Goal: Task Accomplishment & Management: Complete application form

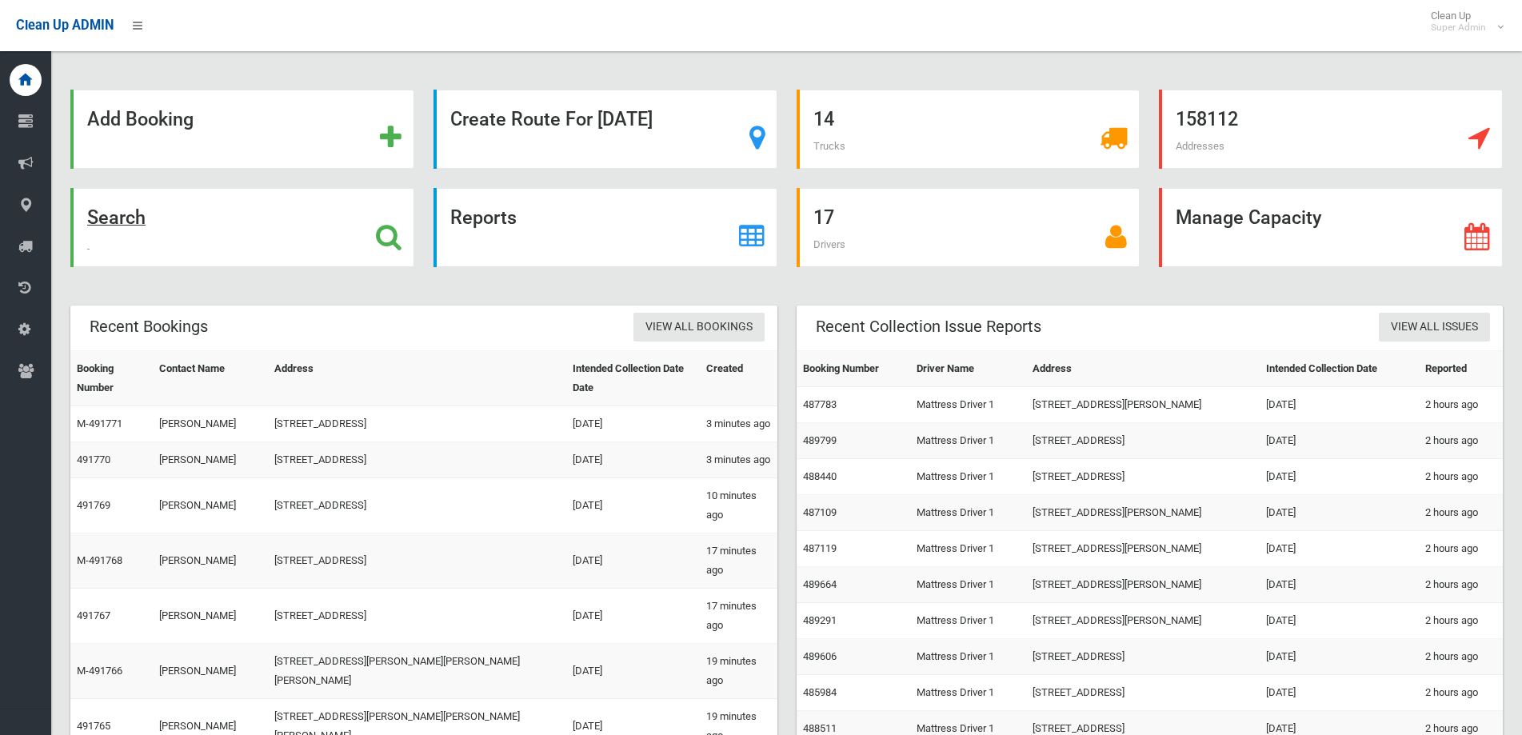
click at [123, 214] on strong "Search" at bounding box center [116, 217] width 58 height 22
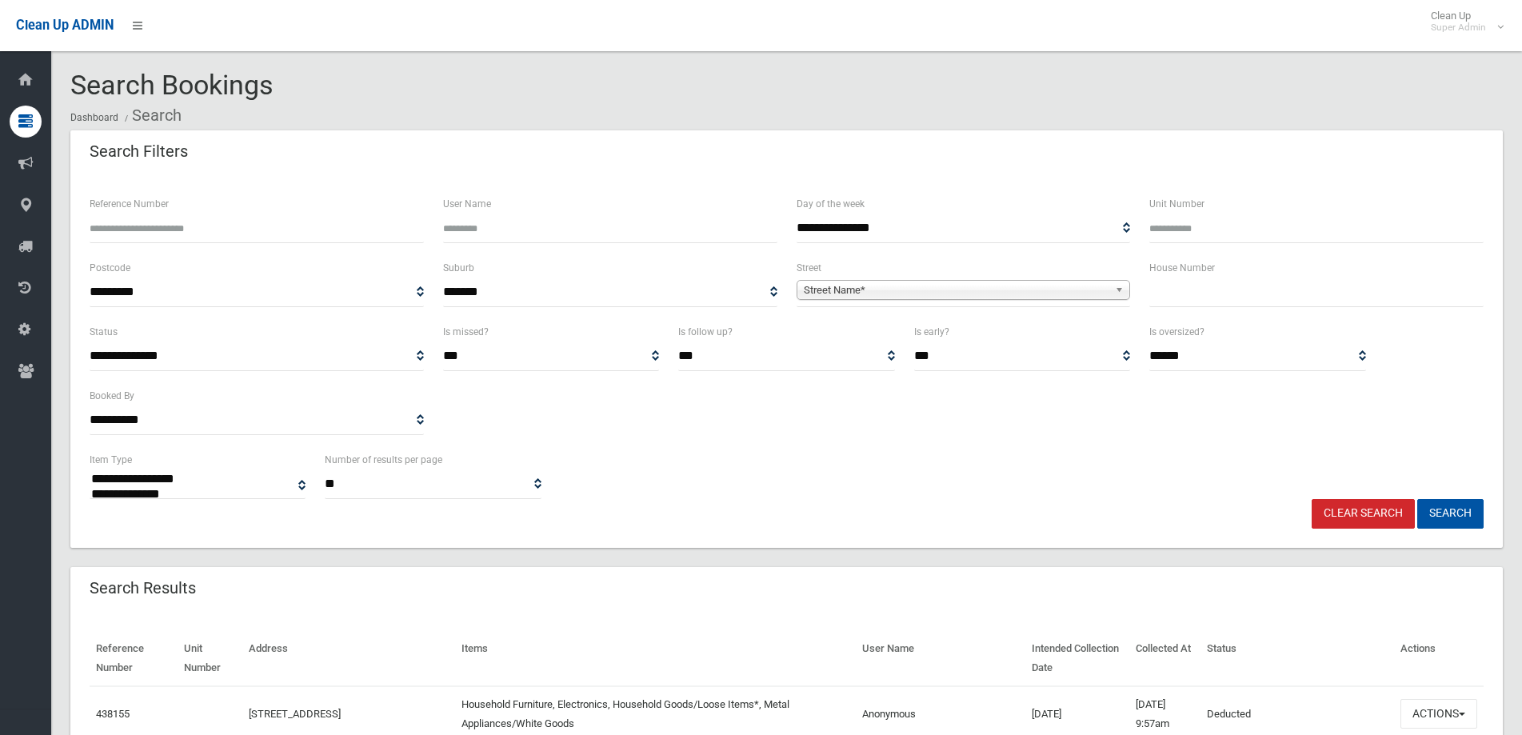
select select
click at [1189, 286] on input "text" at bounding box center [1316, 293] width 334 height 30
type input "*"
click at [932, 294] on span "Street Name*" at bounding box center [957, 290] width 306 height 19
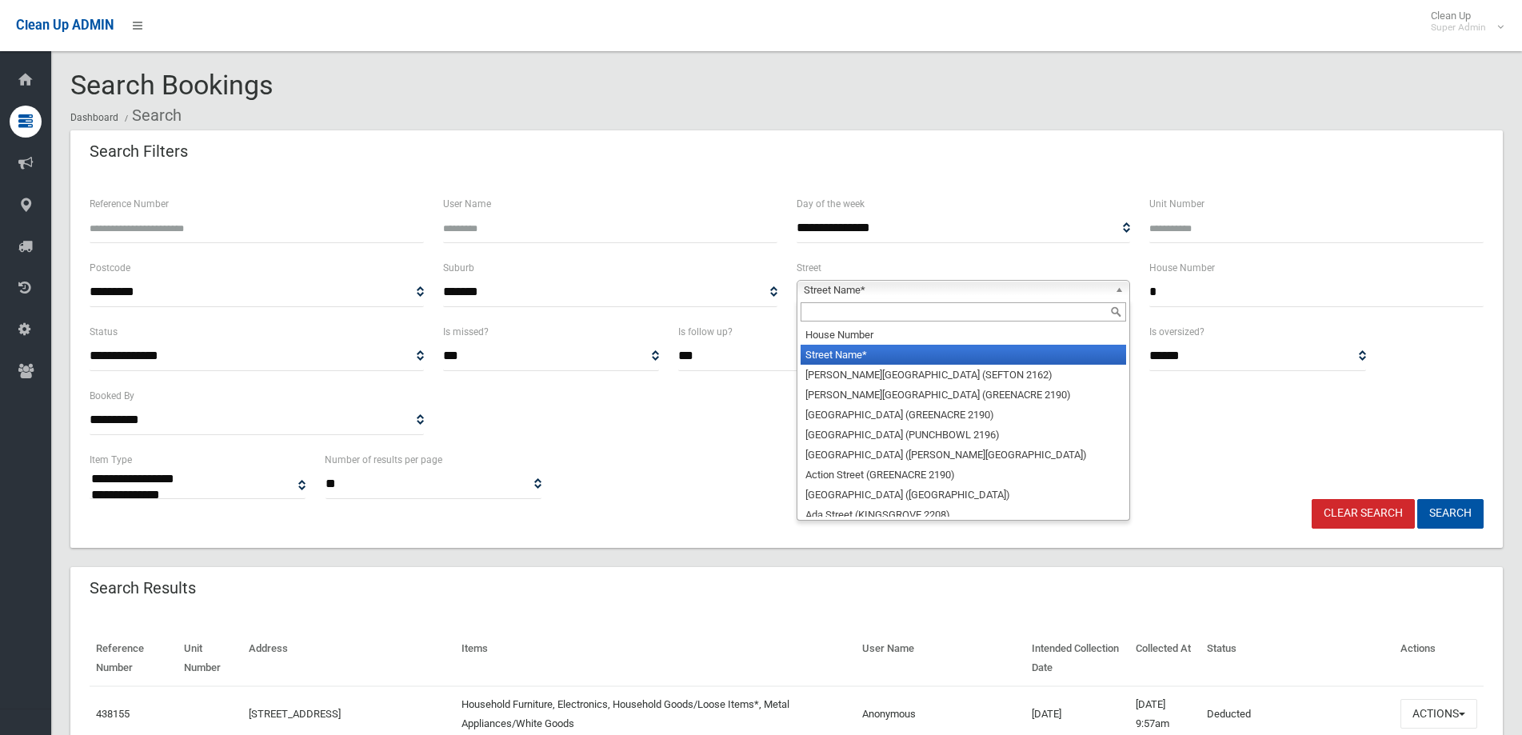
click at [839, 307] on input "text" at bounding box center [964, 311] width 326 height 19
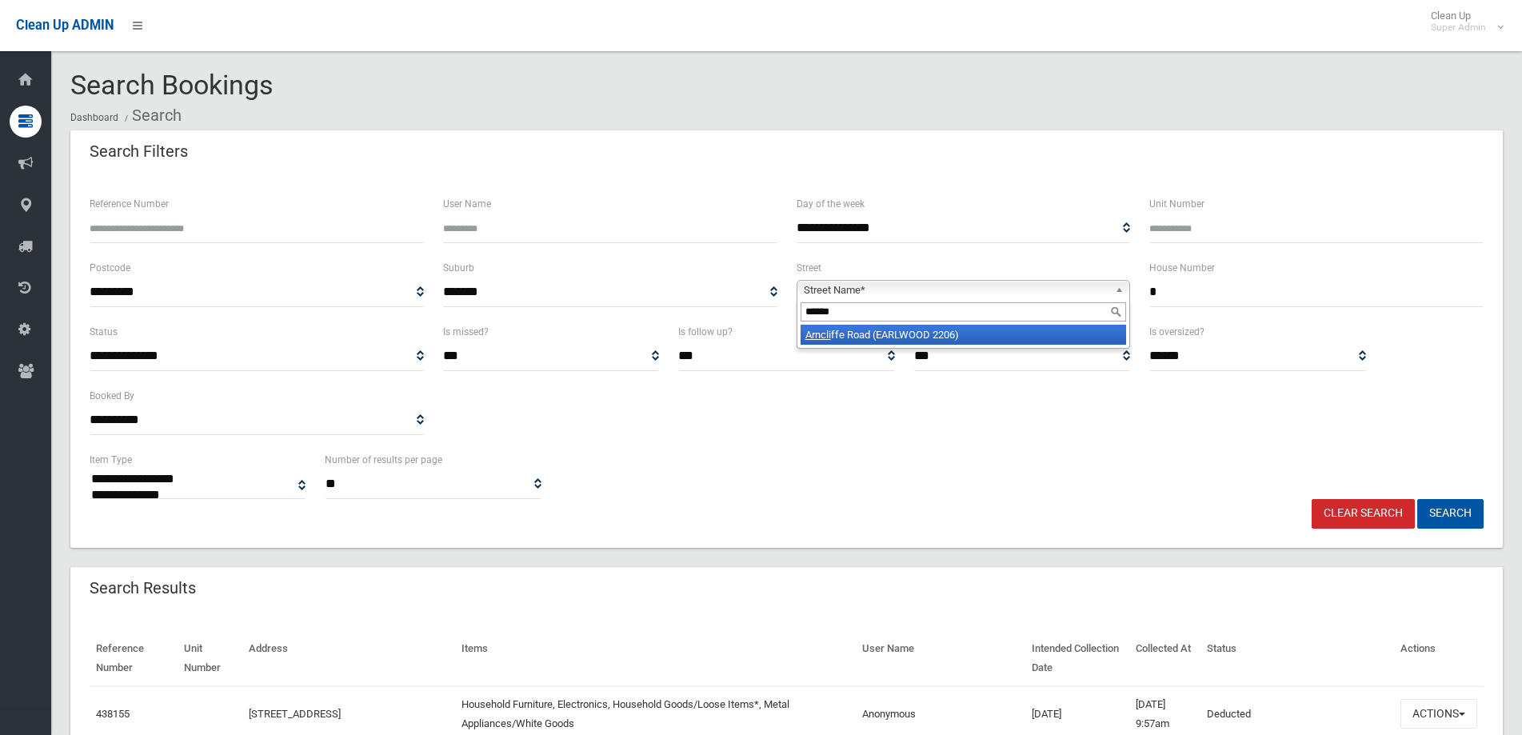
type input "******"
click at [841, 338] on li "Arncli ffe Road (EARLWOOD 2206)" at bounding box center [964, 335] width 326 height 20
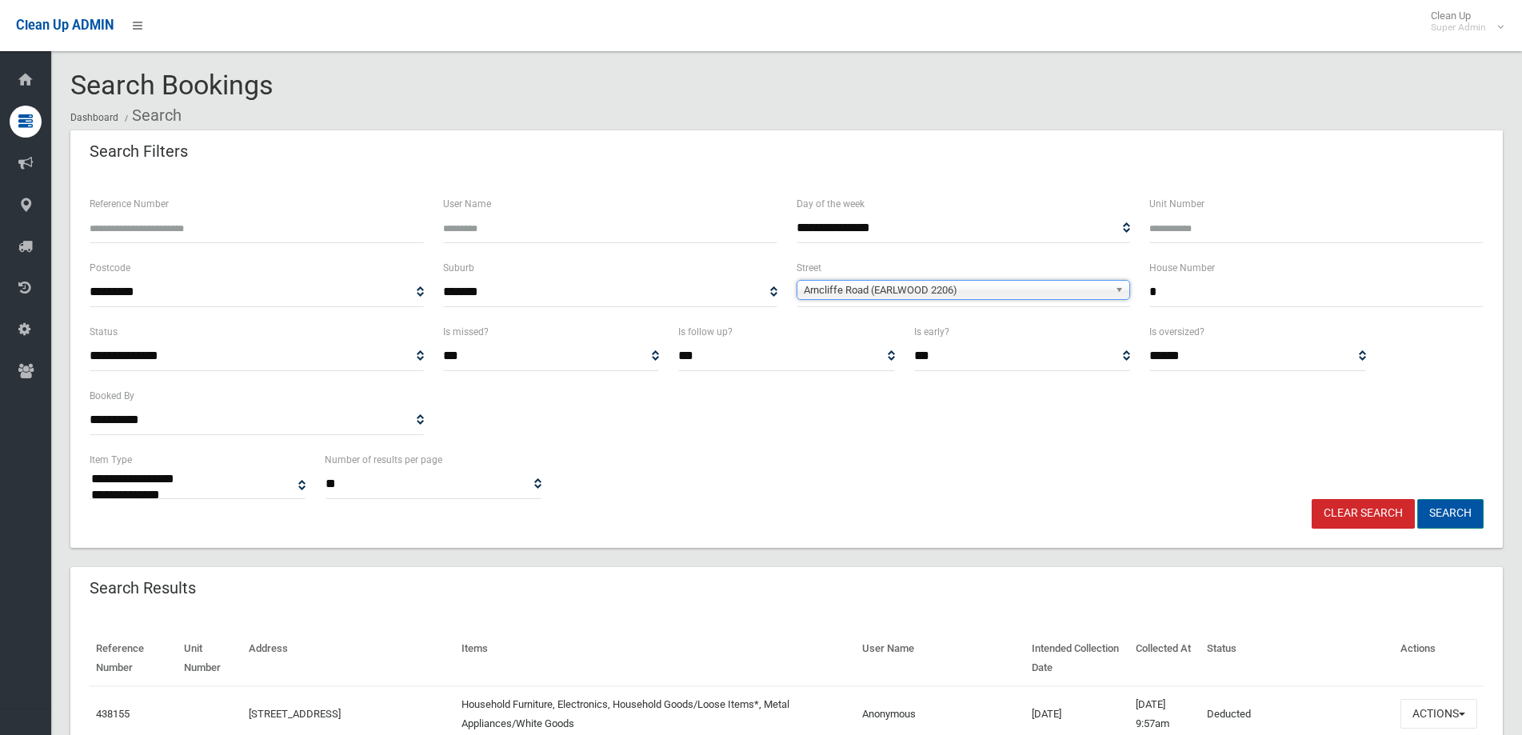
click at [1454, 511] on button "Search" at bounding box center [1450, 514] width 66 height 30
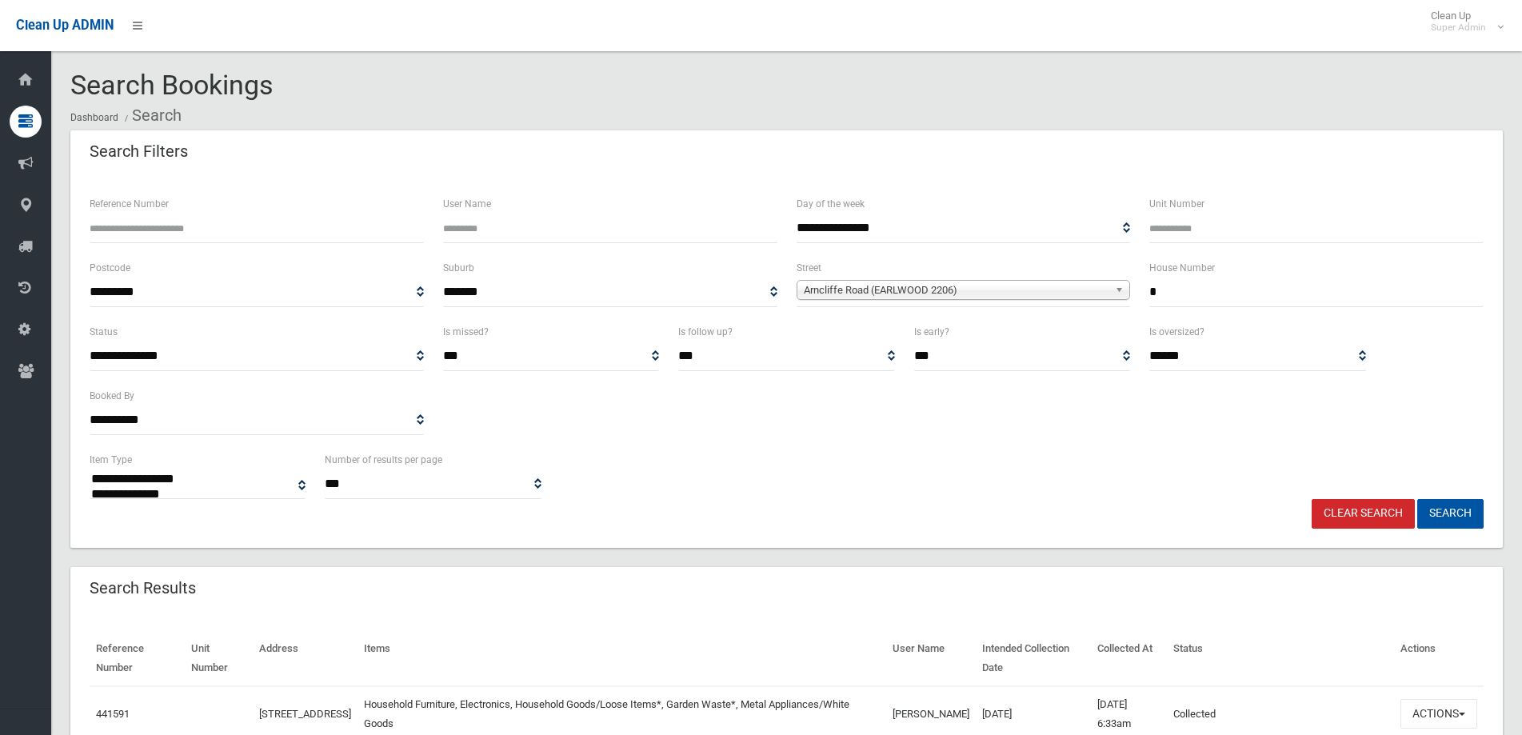
select select
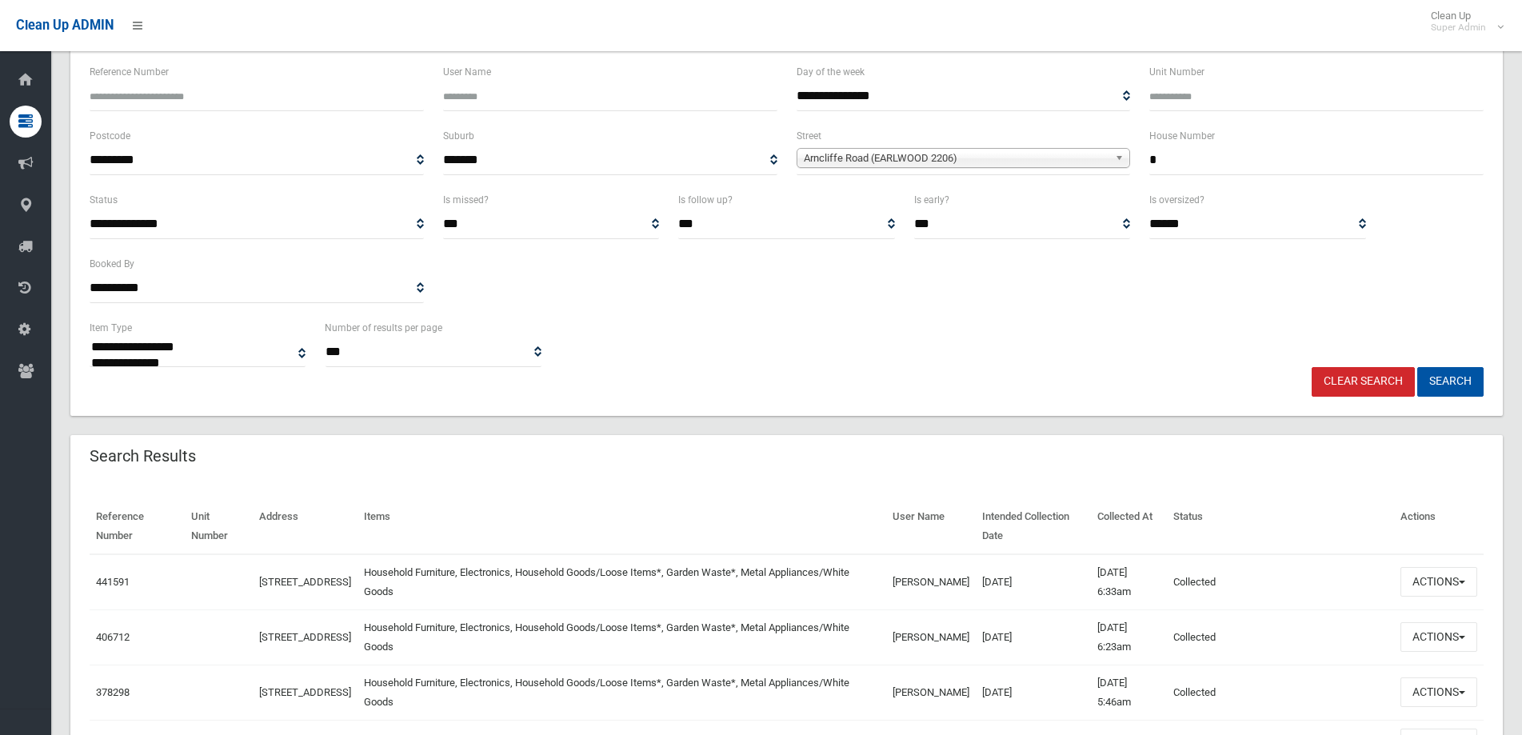
scroll to position [160, 0]
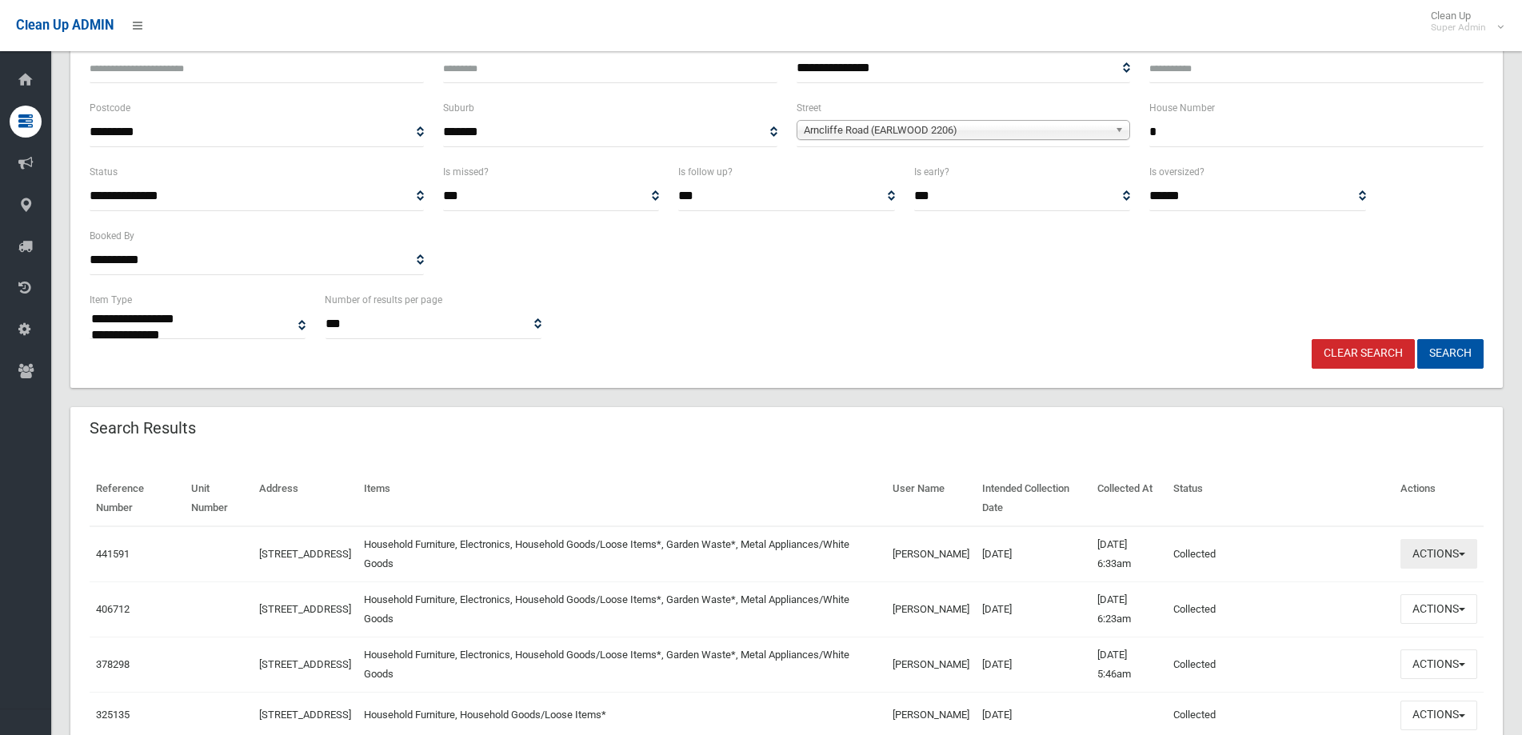
click at [1460, 554] on span "button" at bounding box center [1462, 554] width 6 height 3
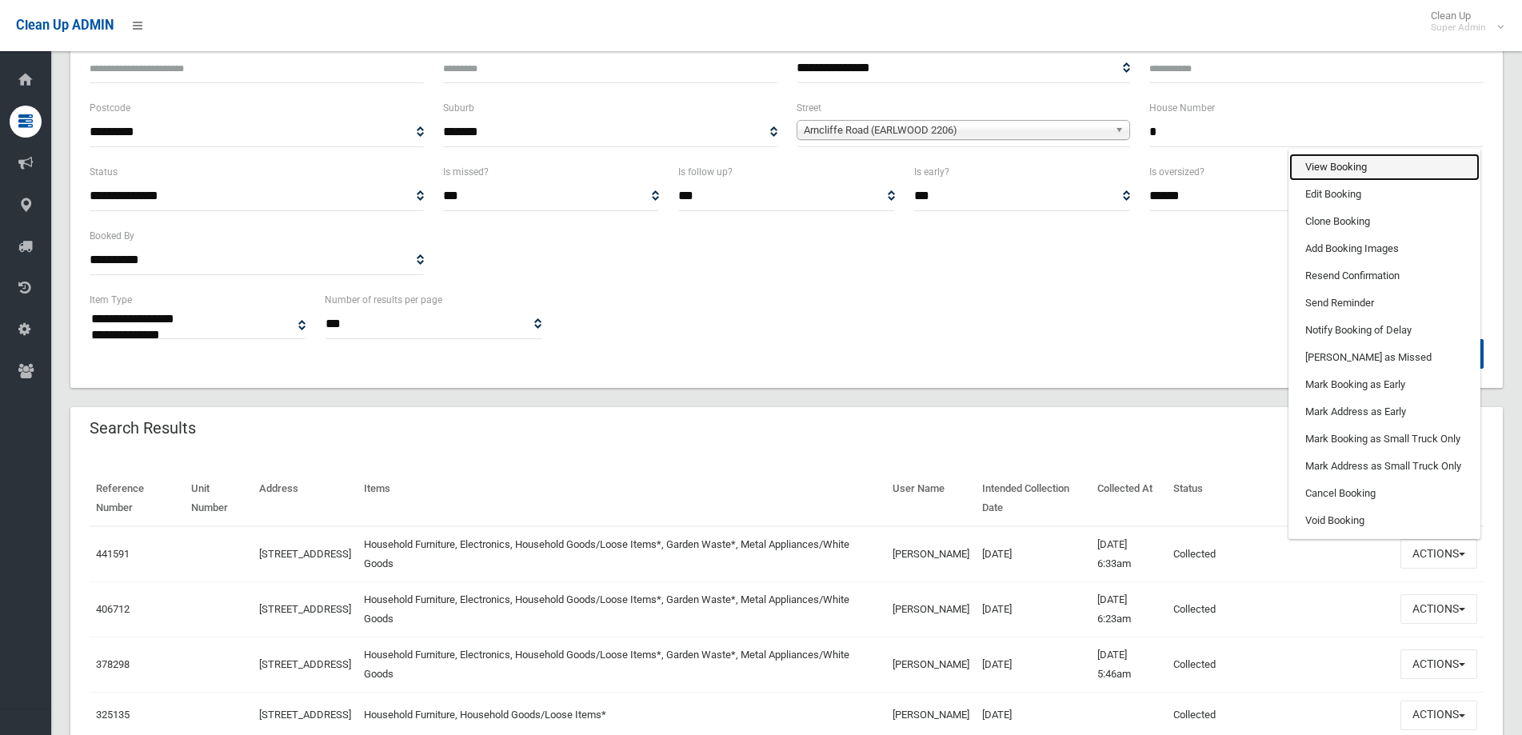
click at [1346, 166] on link "View Booking" at bounding box center [1384, 167] width 190 height 27
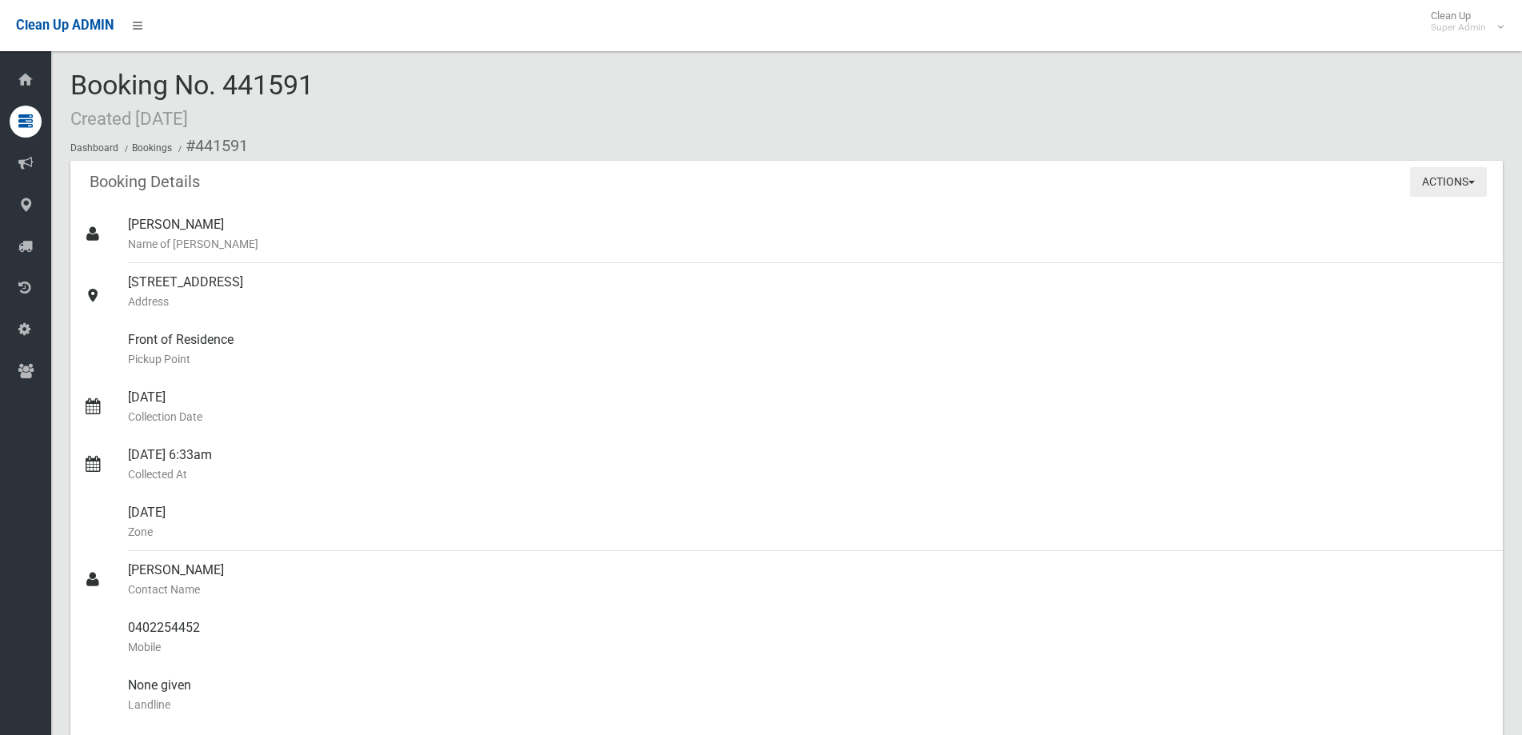
click at [1468, 181] on button "Actions" at bounding box center [1448, 182] width 77 height 30
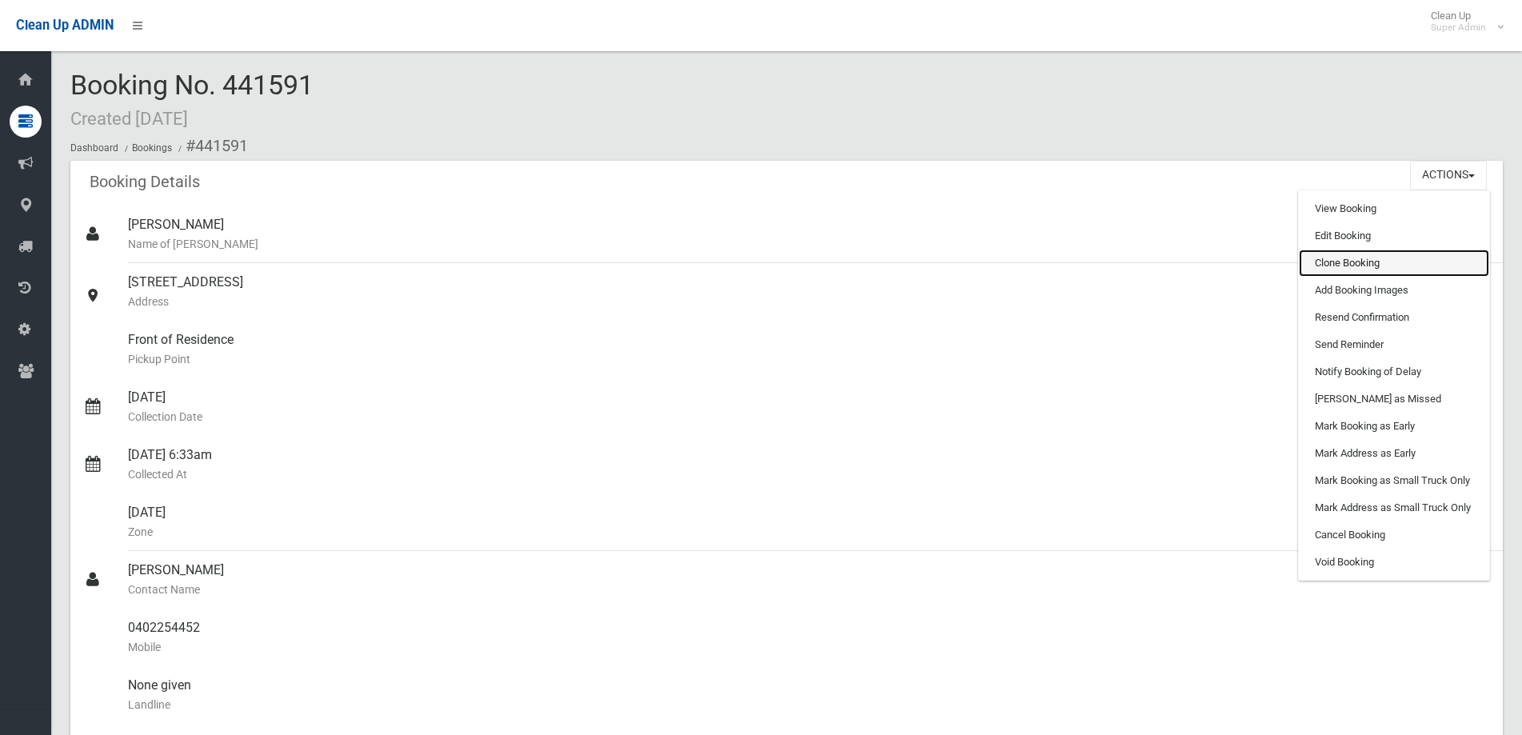
click at [1329, 264] on link "Clone Booking" at bounding box center [1394, 263] width 190 height 27
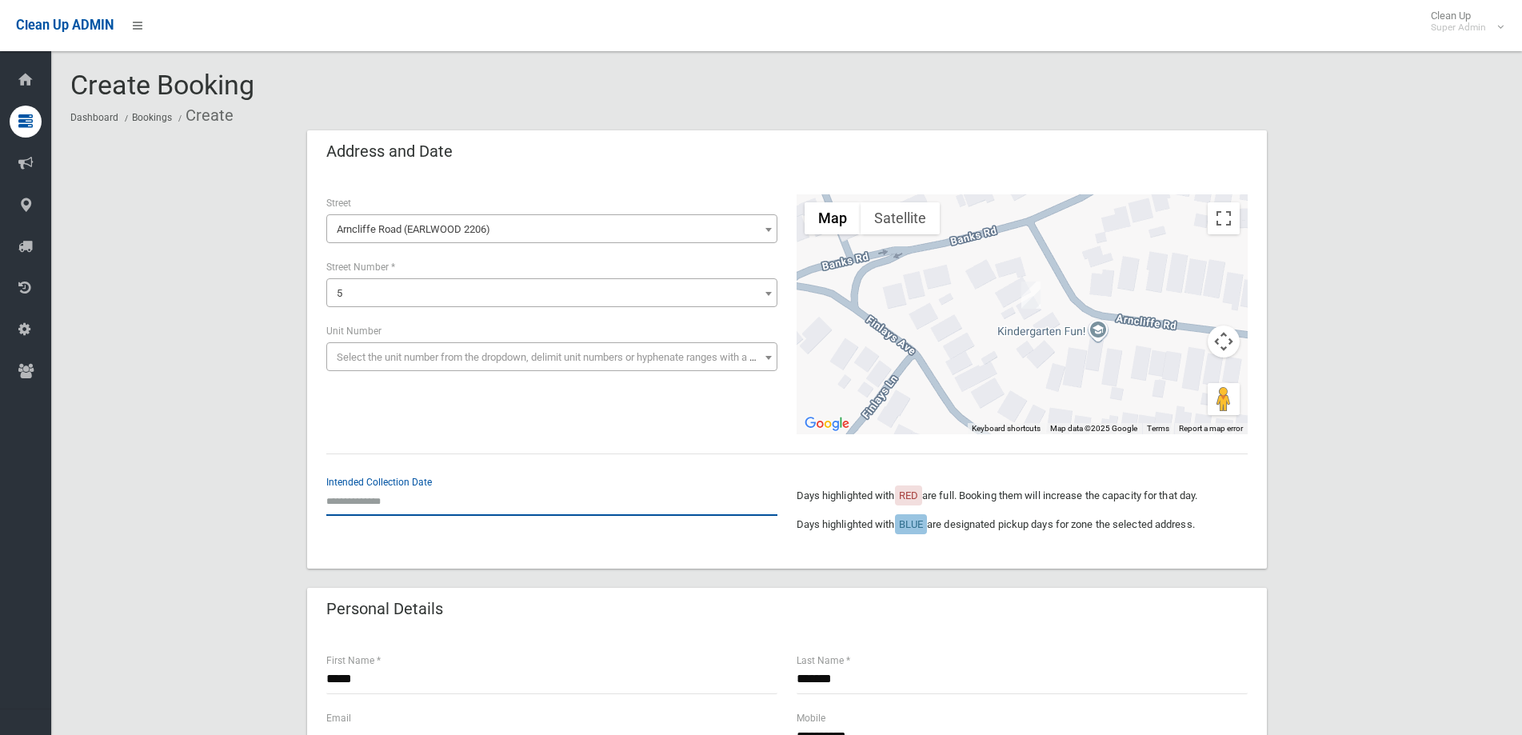
click at [390, 502] on input "text" at bounding box center [551, 501] width 451 height 30
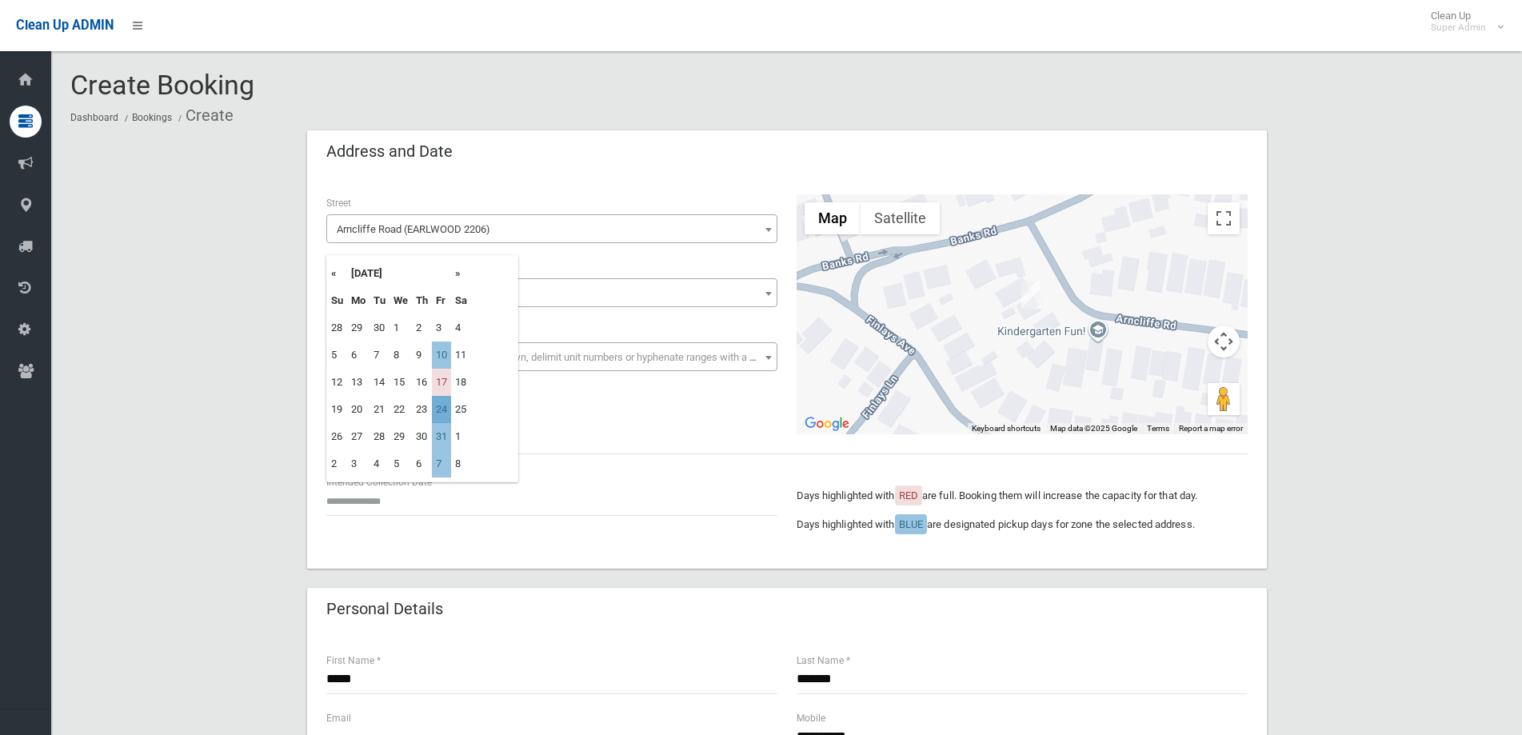
click at [437, 412] on td "24" at bounding box center [441, 409] width 19 height 27
type input "**********"
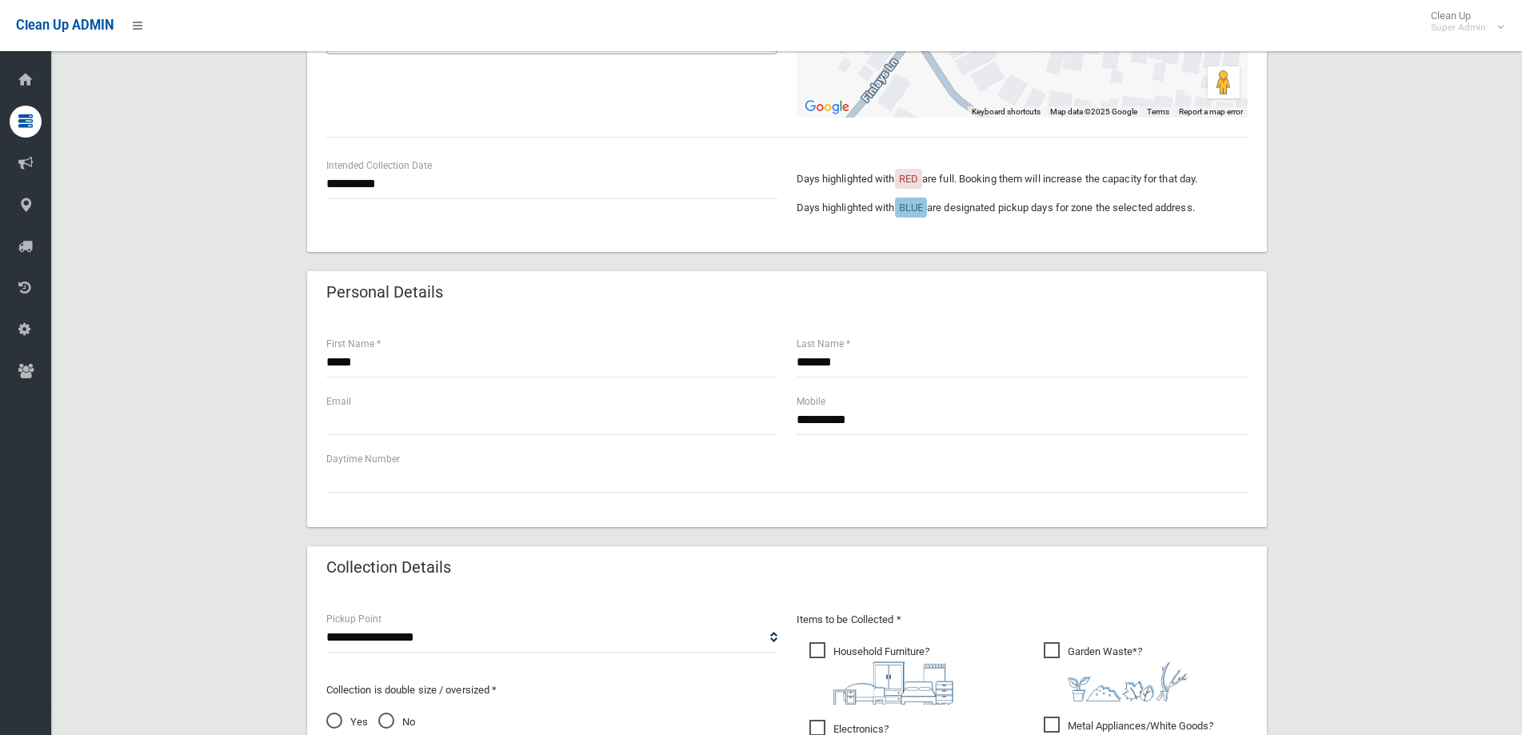
scroll to position [480, 0]
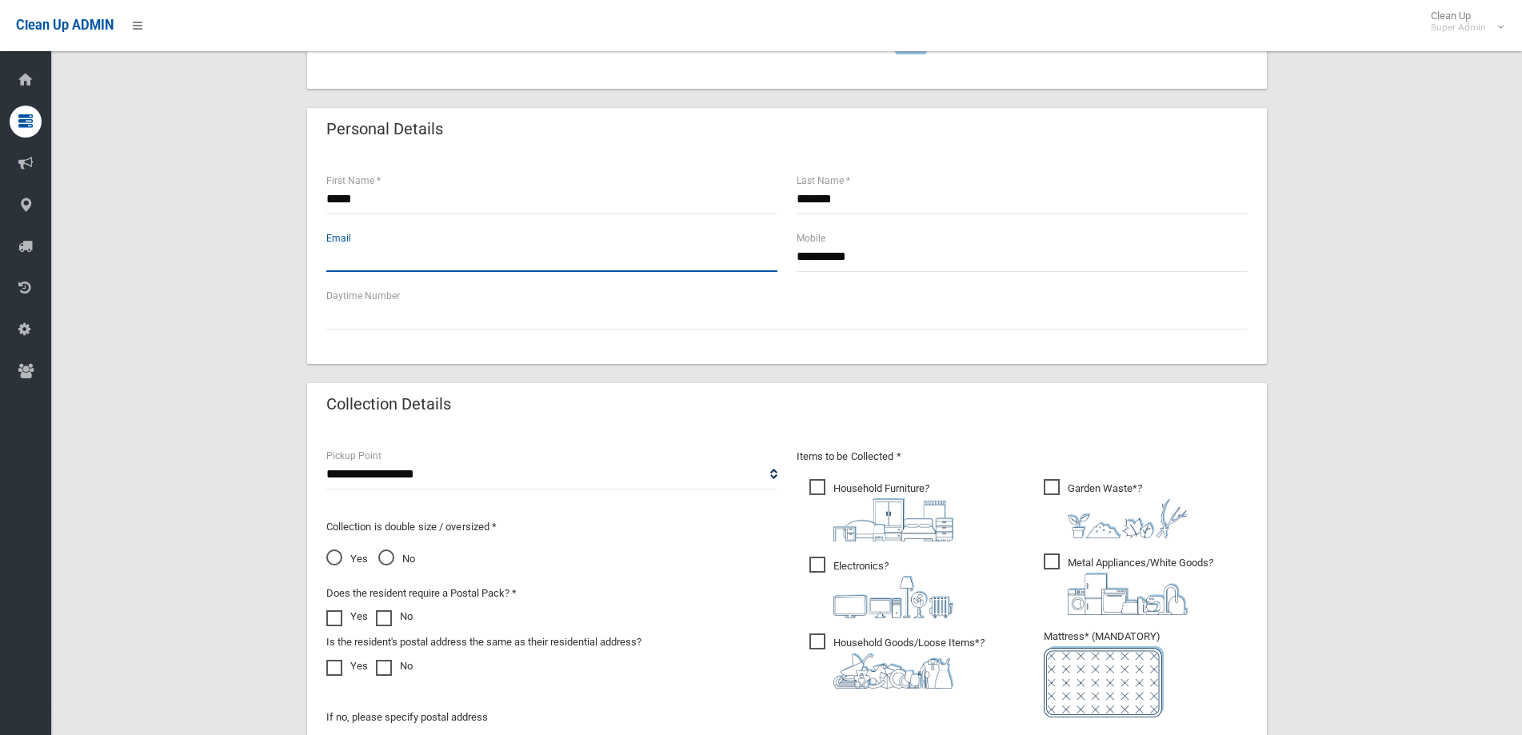
click at [385, 263] on input "text" at bounding box center [551, 257] width 451 height 30
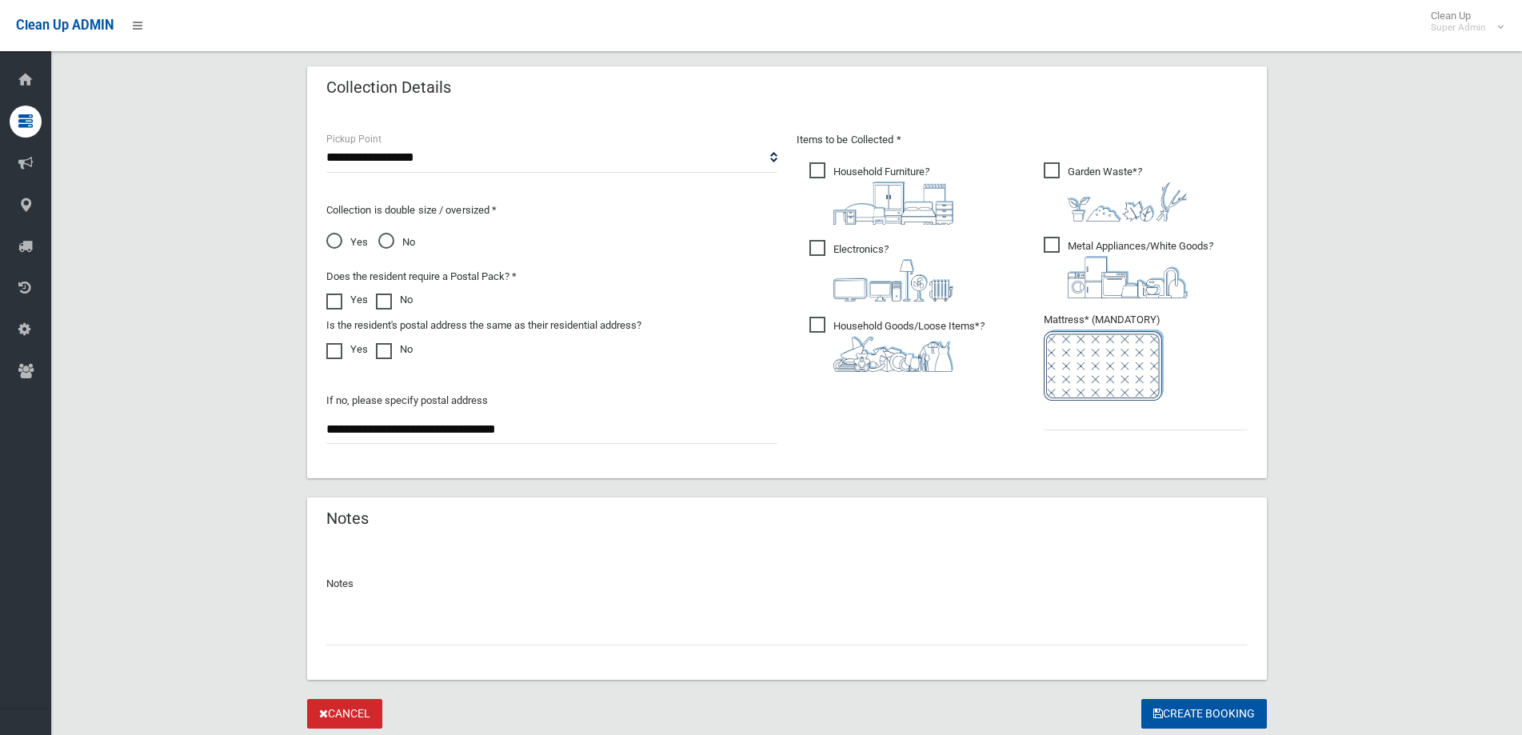
scroll to position [800, 0]
type input "**********"
click at [1071, 423] on input "text" at bounding box center [1146, 413] width 204 height 30
type input "*"
click at [336, 340] on span at bounding box center [338, 340] width 24 height 0
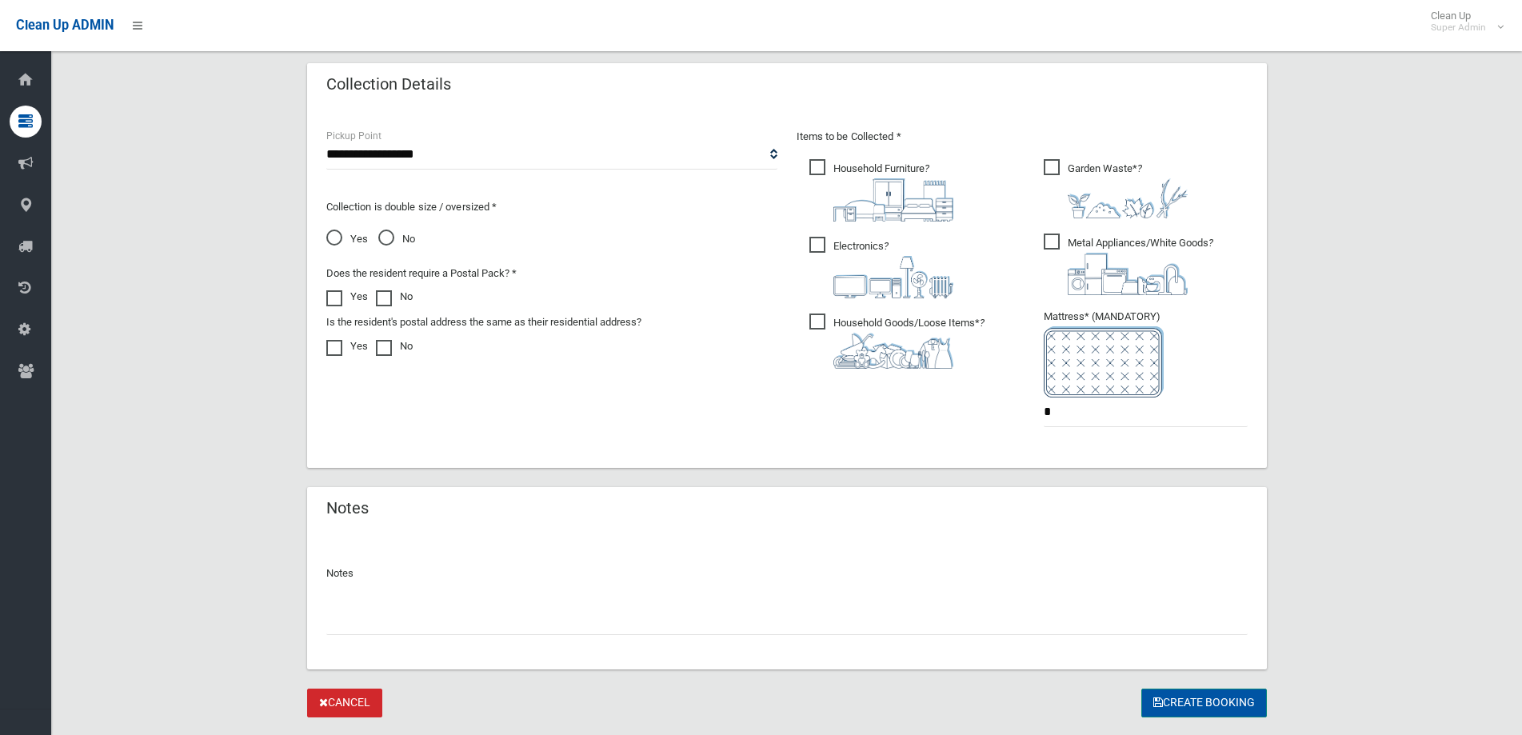
click at [1200, 706] on button "Create Booking" at bounding box center [1204, 704] width 126 height 30
